Goal: Transaction & Acquisition: Purchase product/service

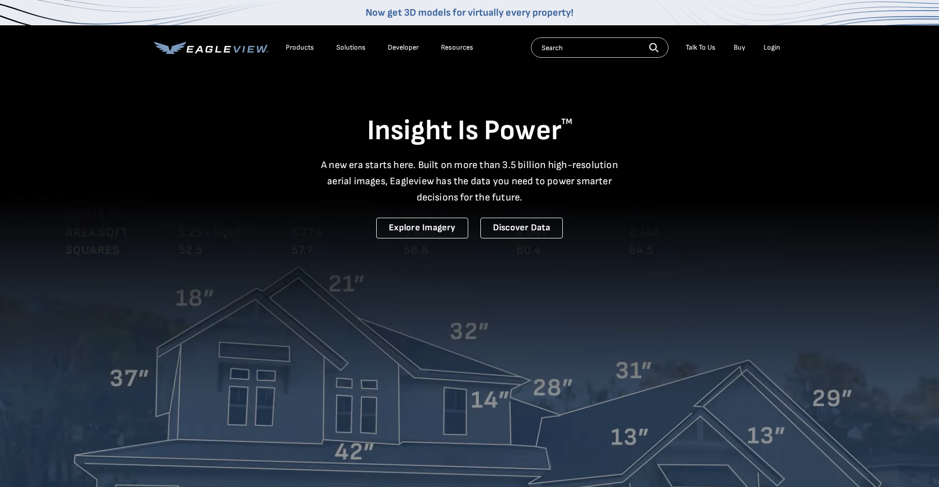
click at [778, 45] on div "Login" at bounding box center [772, 47] width 17 height 9
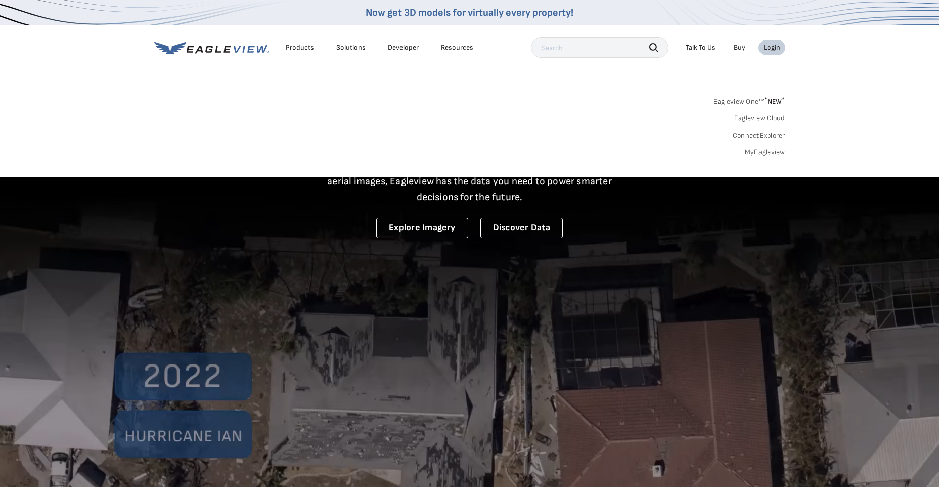
click at [767, 154] on link "MyEagleview" at bounding box center [765, 152] width 40 height 9
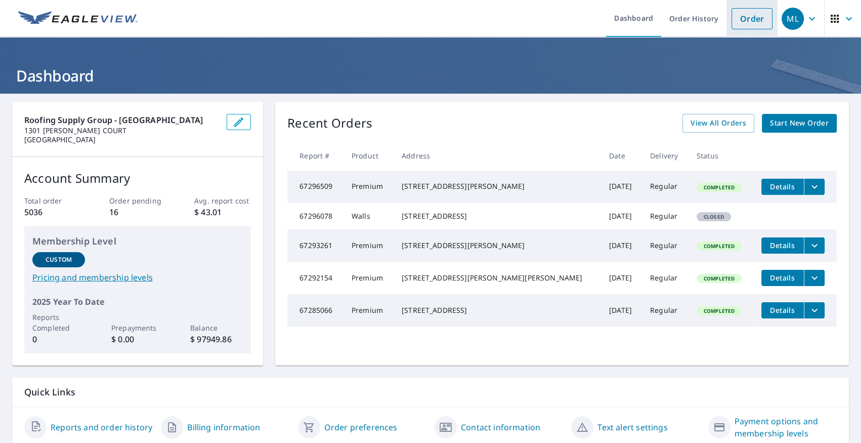
click at [740, 26] on link "Order" at bounding box center [752, 18] width 41 height 21
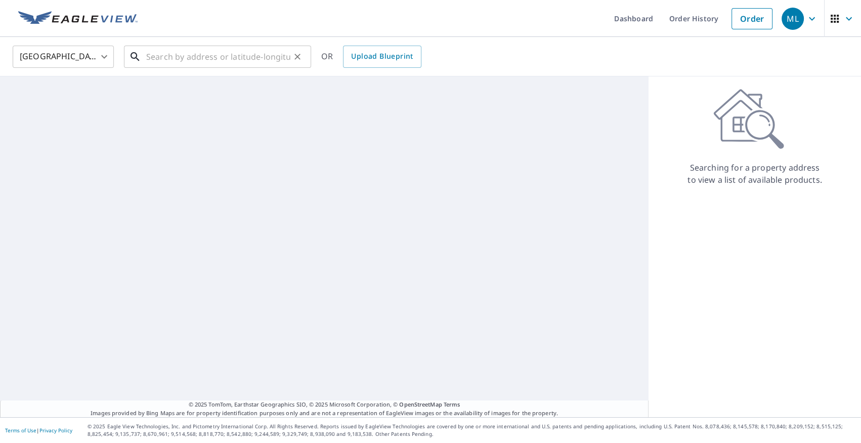
click at [206, 60] on input "text" at bounding box center [218, 56] width 144 height 28
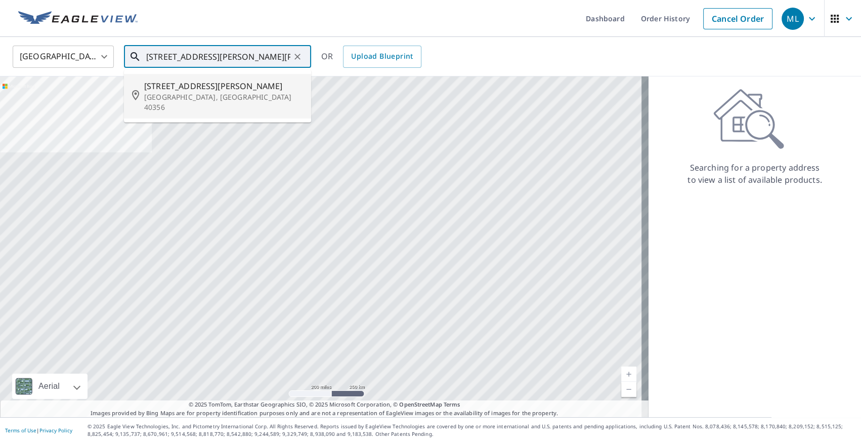
click at [206, 97] on p "[GEOGRAPHIC_DATA], [GEOGRAPHIC_DATA] 40356" at bounding box center [223, 102] width 159 height 20
type input "[STREET_ADDRESS][PERSON_NAME][PERSON_NAME]"
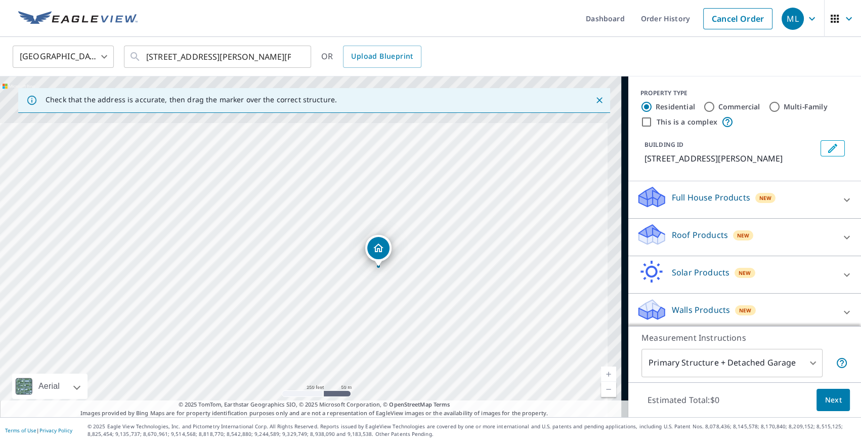
drag, startPoint x: 475, startPoint y: 212, endPoint x: 410, endPoint y: 310, distance: 116.5
click at [410, 310] on div "[STREET_ADDRESS][PERSON_NAME][PERSON_NAME]" at bounding box center [314, 246] width 628 height 340
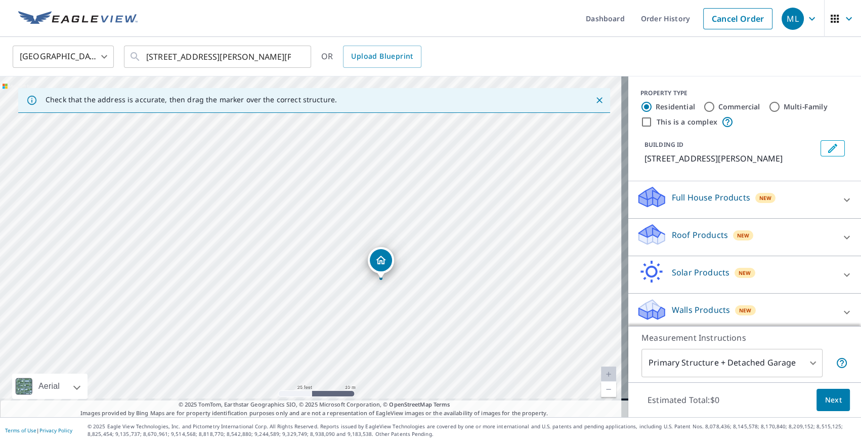
drag, startPoint x: 416, startPoint y: 306, endPoint x: 378, endPoint y: 233, distance: 82.1
click at [378, 233] on div "[STREET_ADDRESS][PERSON_NAME][PERSON_NAME]" at bounding box center [314, 246] width 628 height 340
click at [712, 244] on div "Roof Products New" at bounding box center [735, 237] width 198 height 29
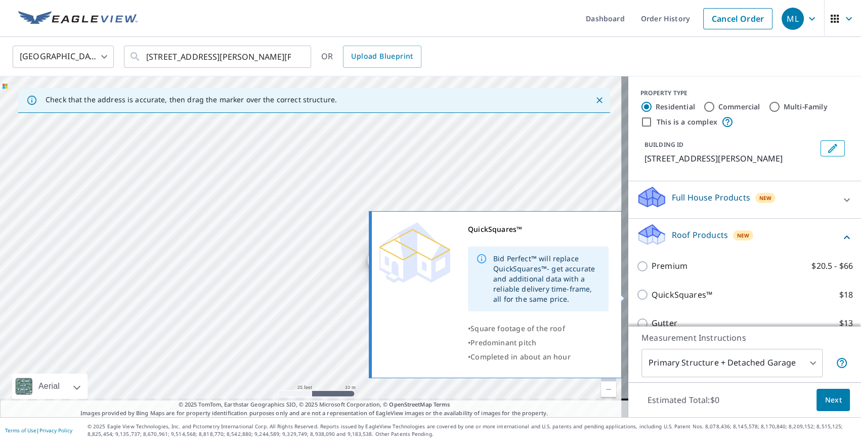
click at [692, 293] on p "QuickSquares™" at bounding box center [682, 294] width 61 height 13
click at [652, 293] on input "QuickSquares™ $18" at bounding box center [643, 294] width 15 height 12
checkbox input "true"
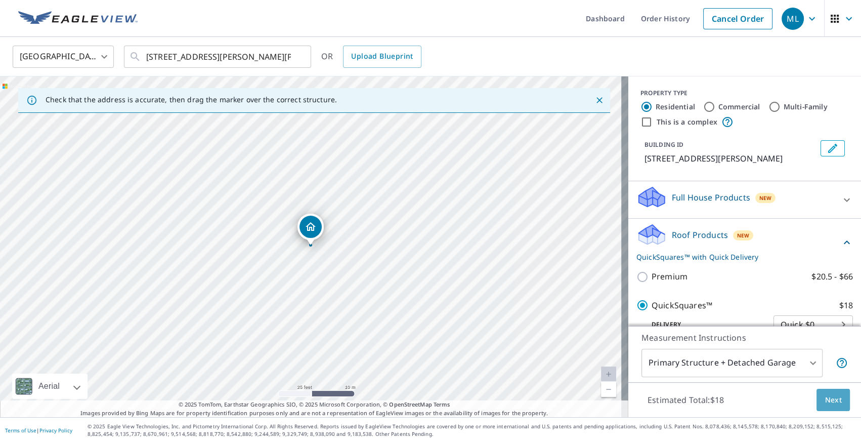
click at [834, 401] on span "Next" at bounding box center [833, 400] width 17 height 13
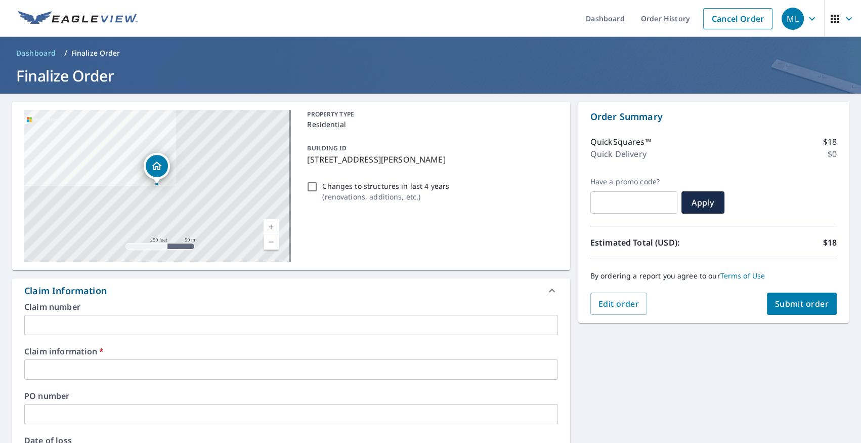
click at [143, 418] on input "text" at bounding box center [291, 414] width 534 height 20
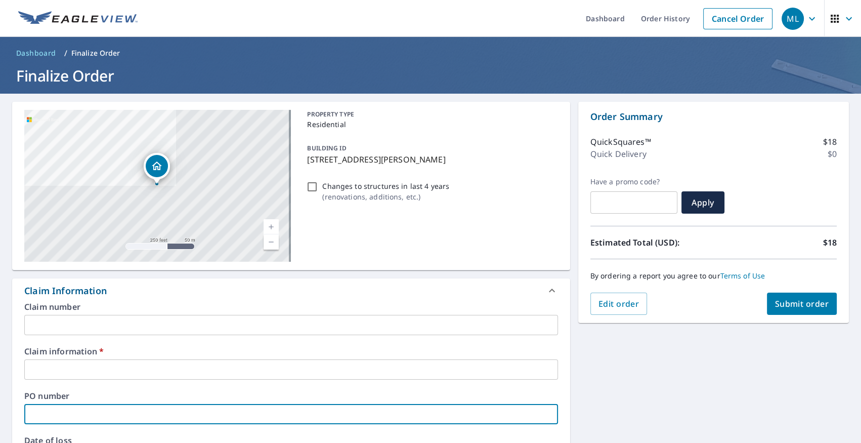
type input "bluegrass 113 Livingston Ln"
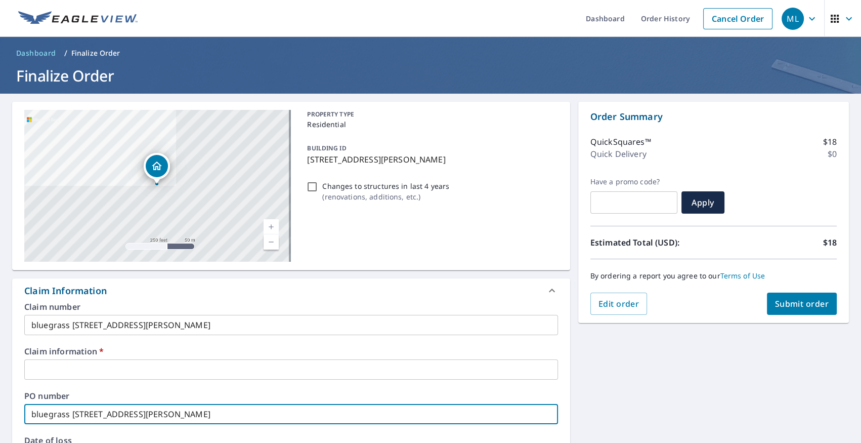
type input "bluegrass"
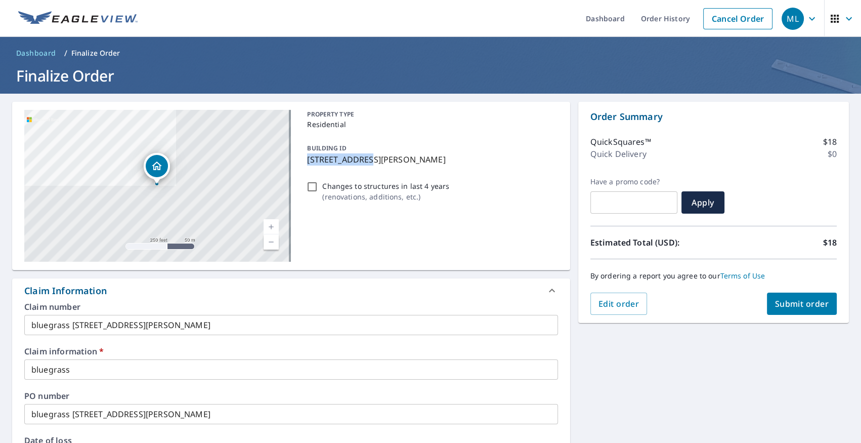
drag, startPoint x: 306, startPoint y: 160, endPoint x: 356, endPoint y: 170, distance: 50.5
click at [356, 170] on div "PROPERTY TYPE Residential BUILDING ID 118 Griffin Dr, Nicholasville, KY, 40356 …" at bounding box center [430, 186] width 254 height 152
checkbox input "true"
copy p "118 Griffin Dr"
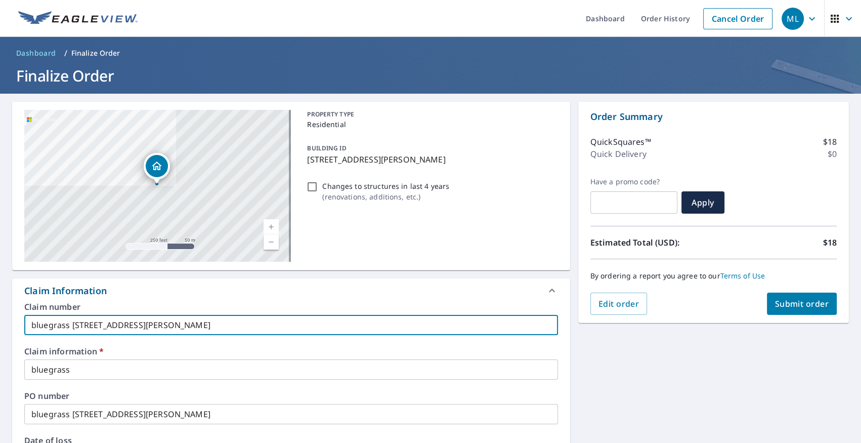
drag, startPoint x: 73, startPoint y: 324, endPoint x: 171, endPoint y: 331, distance: 97.9
click at [171, 331] on input "bluegrass 113 Livingston Ln" at bounding box center [291, 325] width 534 height 20
paste input "8 Griffin Dr"
type input "bluegrass 118 Griffin Dr"
checkbox input "true"
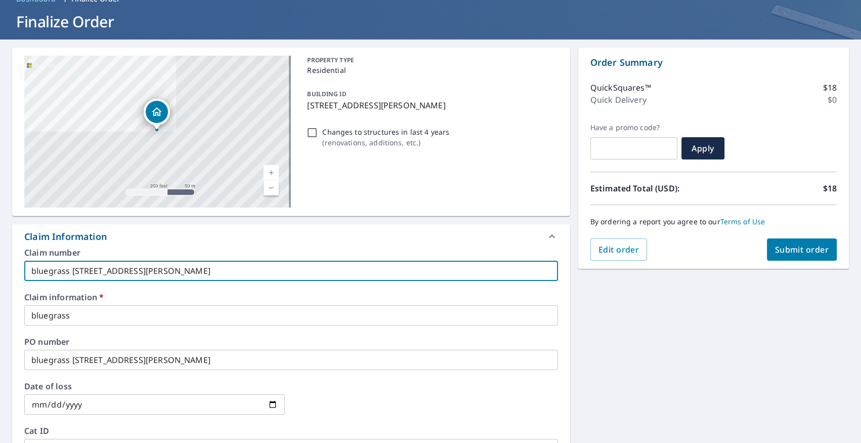
scroll to position [76, 0]
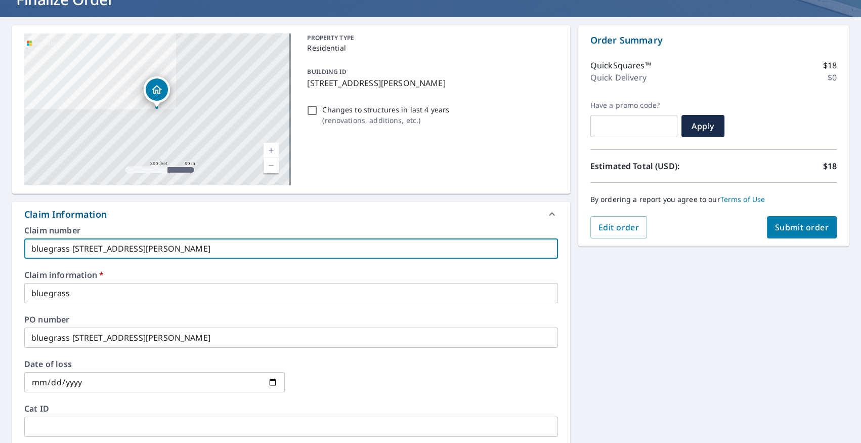
type input "bluegrass 118 Griffin Dr"
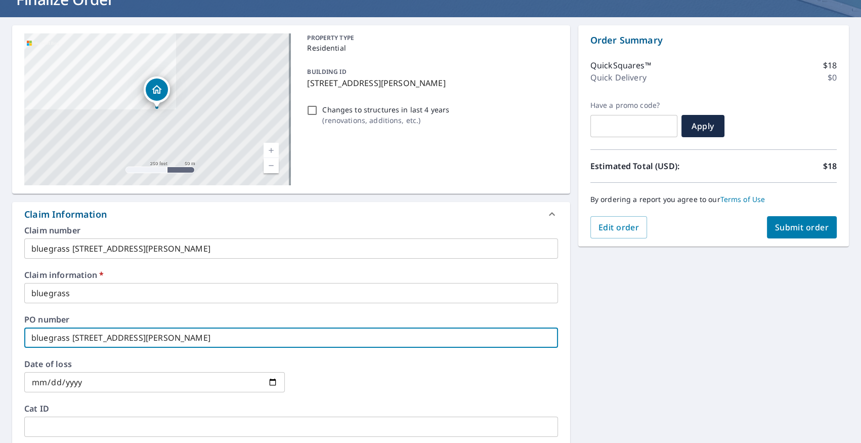
drag, startPoint x: 71, startPoint y: 337, endPoint x: 189, endPoint y: 341, distance: 117.4
click at [189, 341] on input "bluegrass 113 Livingston Ln" at bounding box center [291, 337] width 534 height 20
paste input "8 Griffin Dr"
type input "bluegrass 118 Griffin Dr"
checkbox input "true"
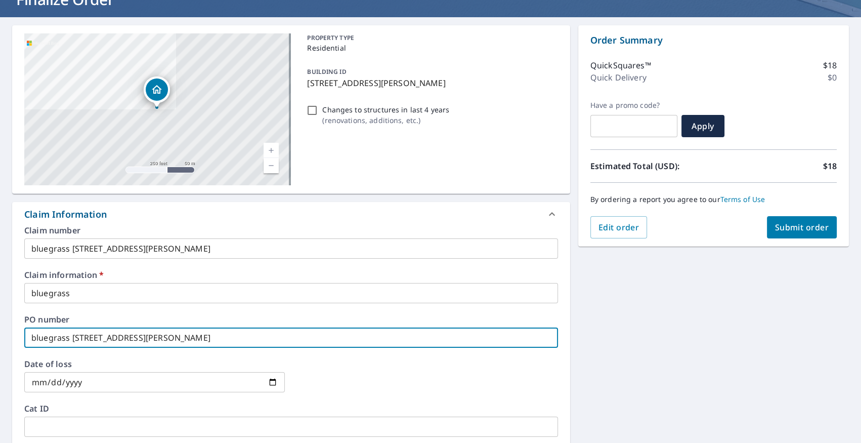
type input "bluegrass 118 Griffin Dr"
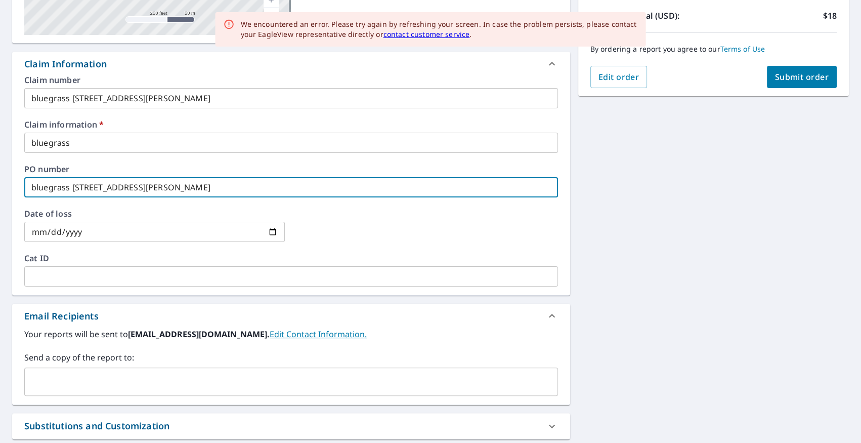
scroll to position [230, 0]
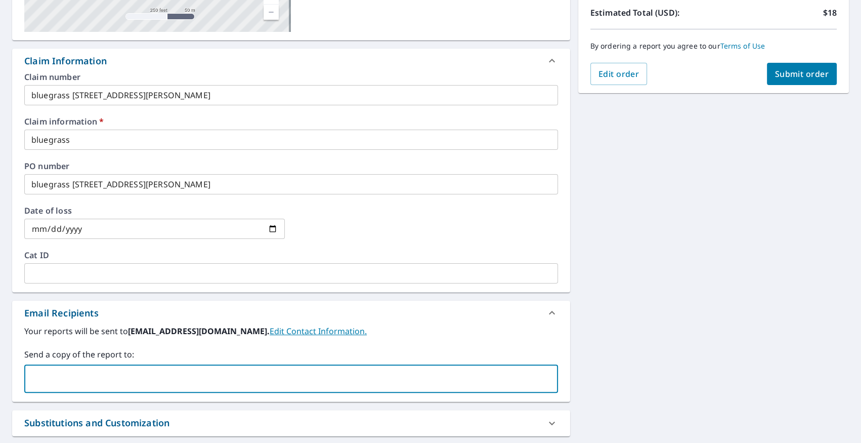
click at [140, 370] on input "text" at bounding box center [283, 378] width 509 height 19
paste input "john@bluegrassroofingandconsulting.com"
drag, startPoint x: 48, startPoint y: 378, endPoint x: -2, endPoint y: 371, distance: 50.7
click at [0, 371] on html "ML ML Dashboard Order History Cancel Order ML Dashboard / Finalize Order Finali…" at bounding box center [430, 221] width 861 height 443
type input "danny@bluegrassroofingandconsulting.com"
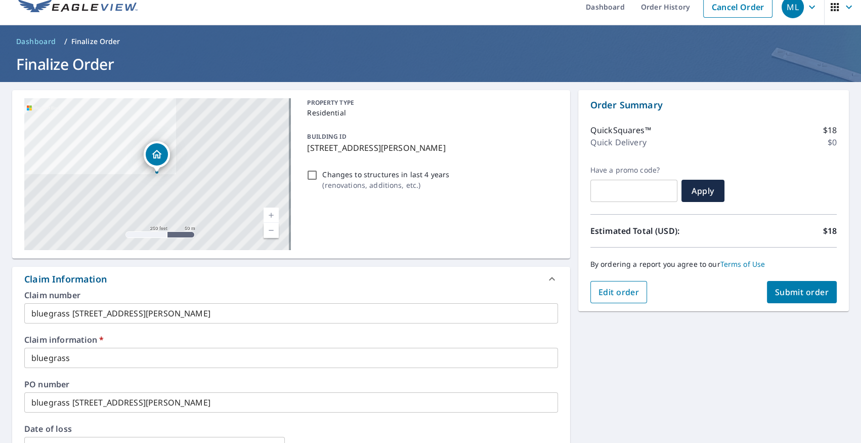
scroll to position [0, 0]
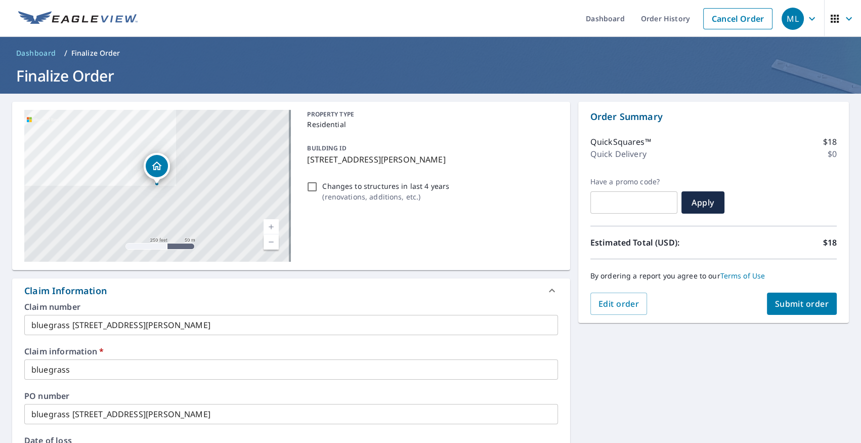
click at [784, 308] on span "Submit order" at bounding box center [802, 303] width 54 height 11
checkbox input "true"
